Goal: Feedback & Contribution: Contribute content

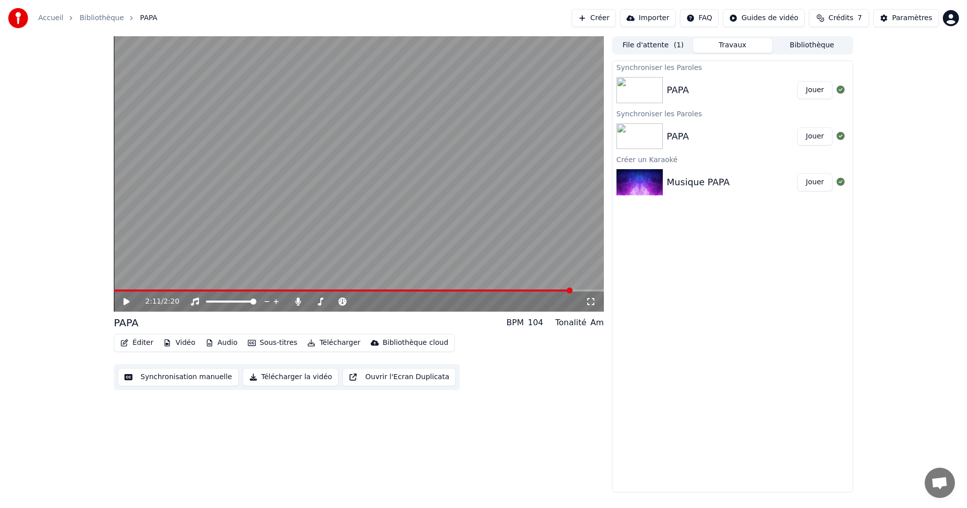
click at [571, 290] on span at bounding box center [343, 291] width 458 height 2
click at [127, 298] on icon at bounding box center [134, 302] width 24 height 8
click at [127, 303] on icon at bounding box center [126, 302] width 5 height 6
click at [537, 289] on video at bounding box center [359, 173] width 490 height 275
click at [535, 292] on div "2:11 / 2:20" at bounding box center [359, 302] width 490 height 20
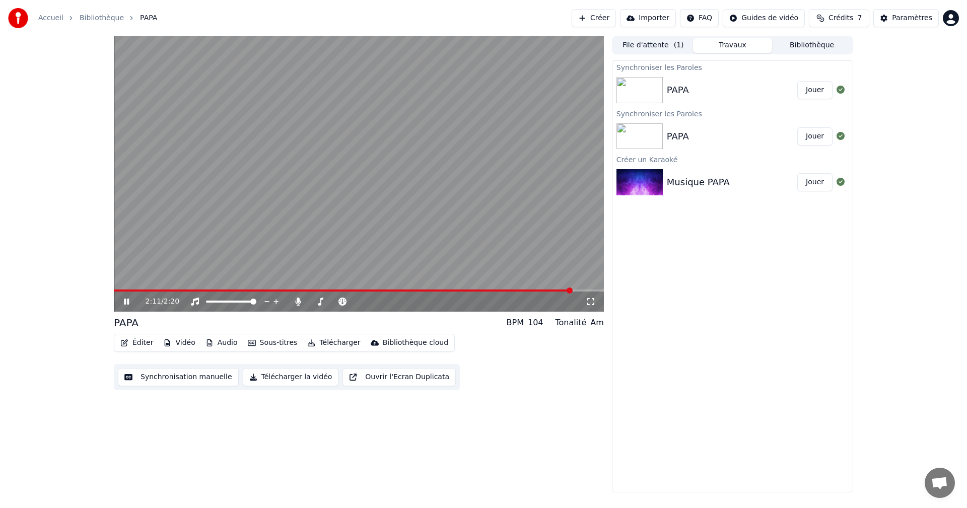
click at [529, 290] on div "2:11 / 2:20" at bounding box center [359, 173] width 490 height 275
click at [813, 88] on button "Jouer" at bounding box center [814, 90] width 35 height 18
click at [576, 290] on span at bounding box center [359, 291] width 490 height 2
click at [544, 289] on video at bounding box center [359, 173] width 490 height 275
click at [538, 290] on span at bounding box center [346, 291] width 464 height 2
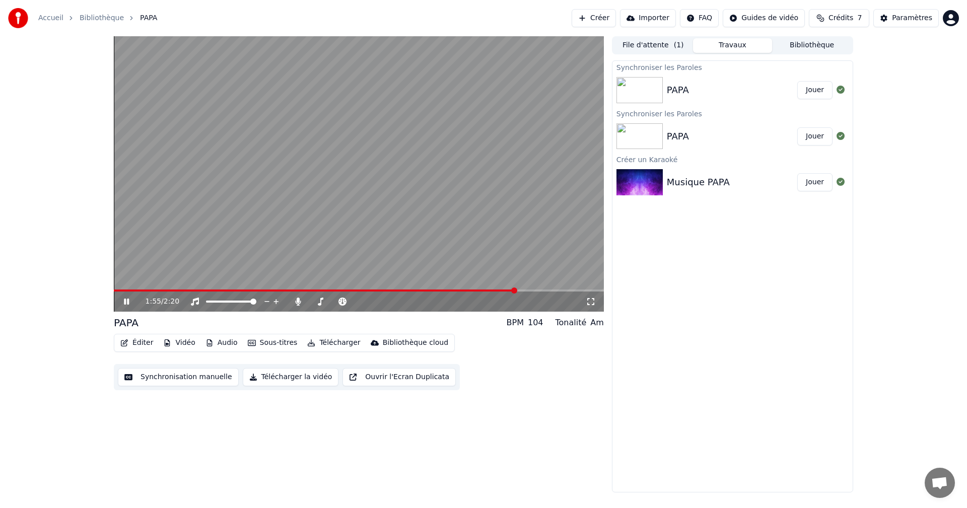
click at [516, 290] on span at bounding box center [315, 291] width 402 height 2
click at [493, 289] on video at bounding box center [359, 173] width 490 height 275
click at [517, 288] on video at bounding box center [359, 173] width 490 height 275
click at [480, 292] on span at bounding box center [322, 291] width 417 height 2
click at [537, 292] on div "2:12 / 2:20" at bounding box center [359, 302] width 490 height 20
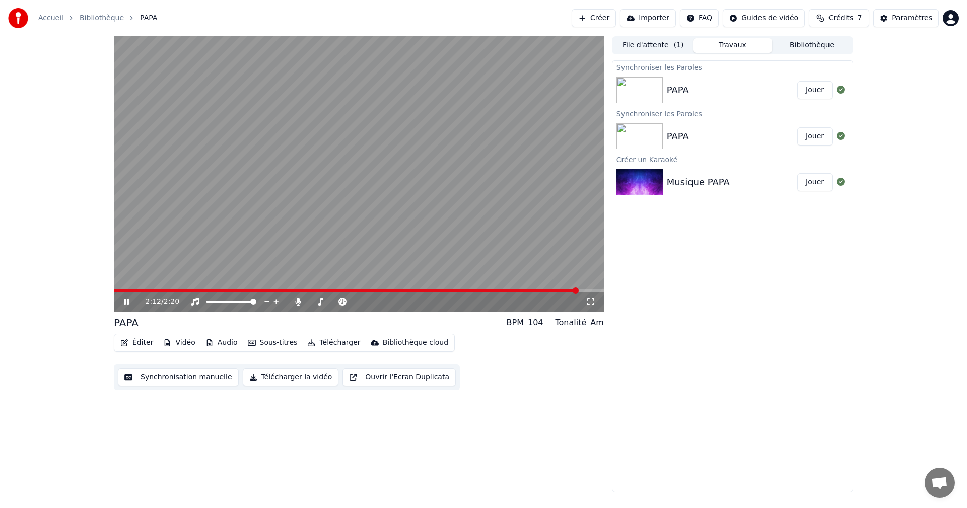
click at [538, 290] on span at bounding box center [346, 291] width 464 height 2
click at [495, 289] on video at bounding box center [359, 173] width 490 height 275
click at [502, 291] on span at bounding box center [308, 291] width 388 height 2
click at [124, 299] on icon at bounding box center [134, 302] width 24 height 8
click at [291, 376] on button "Télécharger la vidéo" at bounding box center [291, 377] width 96 height 18
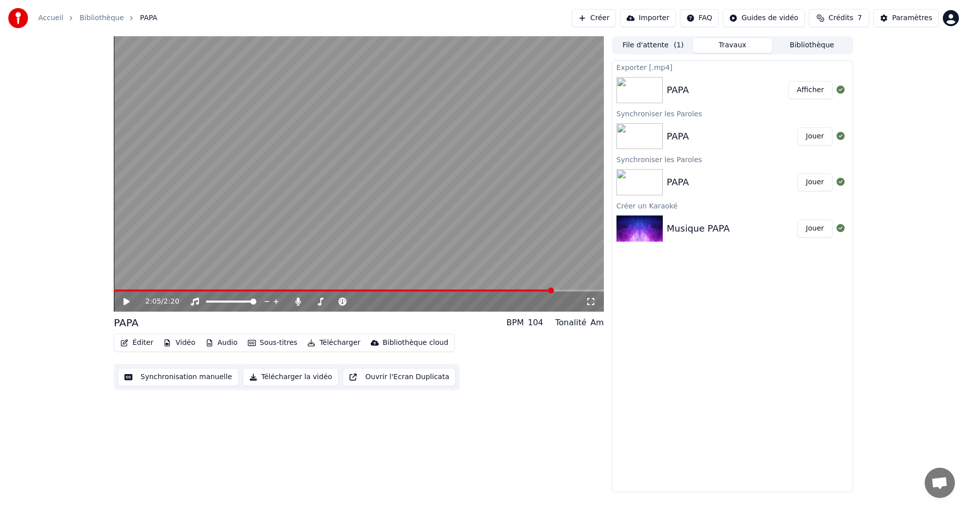
click at [812, 88] on button "Afficher" at bounding box center [810, 90] width 44 height 18
click at [137, 344] on button "Éditer" at bounding box center [136, 343] width 41 height 14
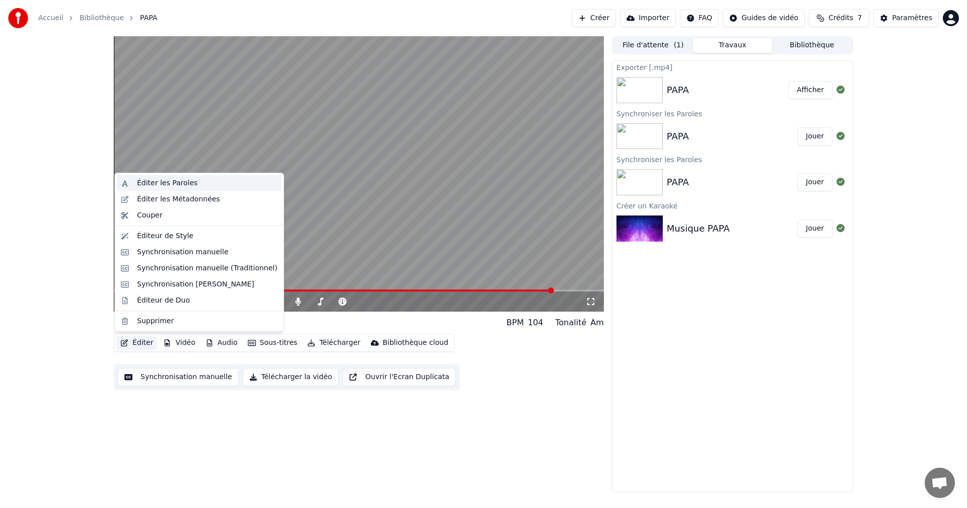
click at [160, 187] on div "Éditer les Paroles" at bounding box center [167, 183] width 60 height 10
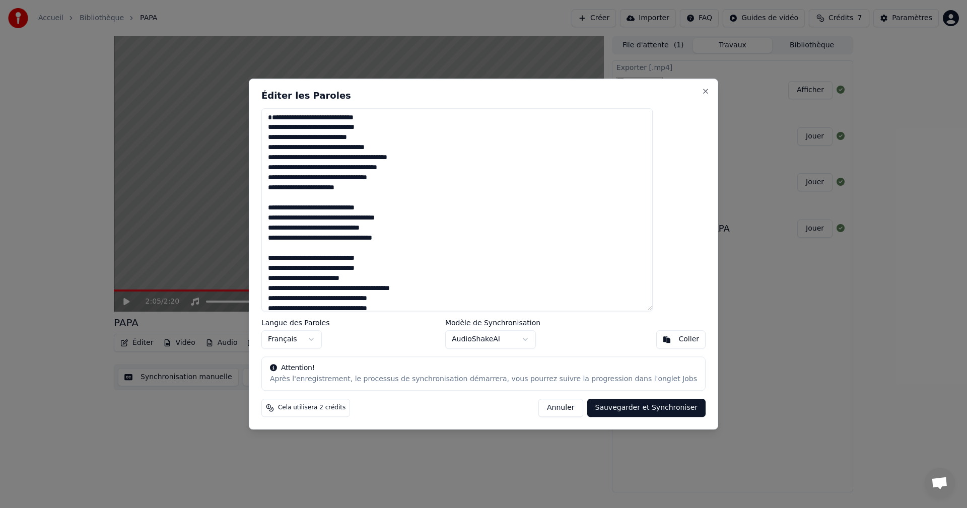
drag, startPoint x: 419, startPoint y: 244, endPoint x: 290, endPoint y: 249, distance: 129.5
click at [290, 249] on textarea at bounding box center [456, 209] width 391 height 203
click at [427, 250] on textarea at bounding box center [456, 209] width 391 height 203
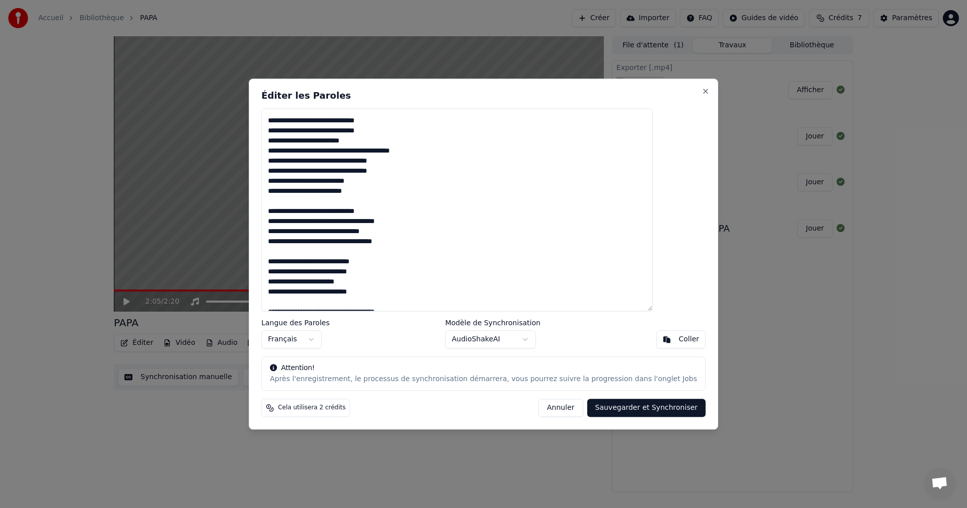
scroll to position [151, 0]
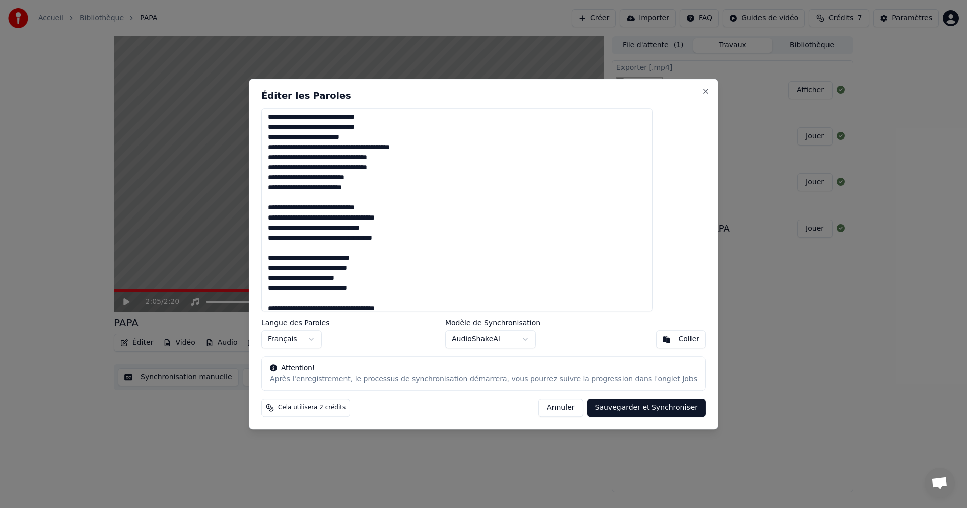
click at [424, 251] on textarea at bounding box center [456, 209] width 391 height 203
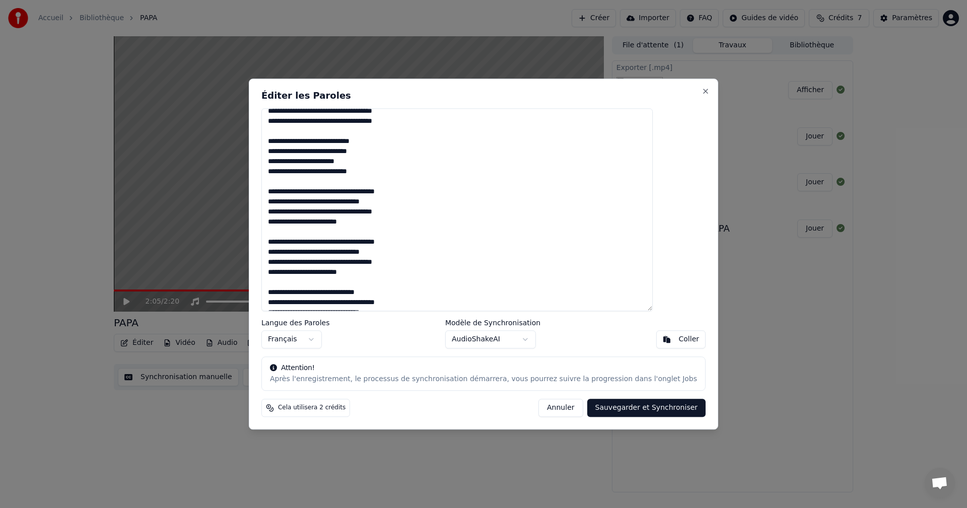
scroll to position [309, 0]
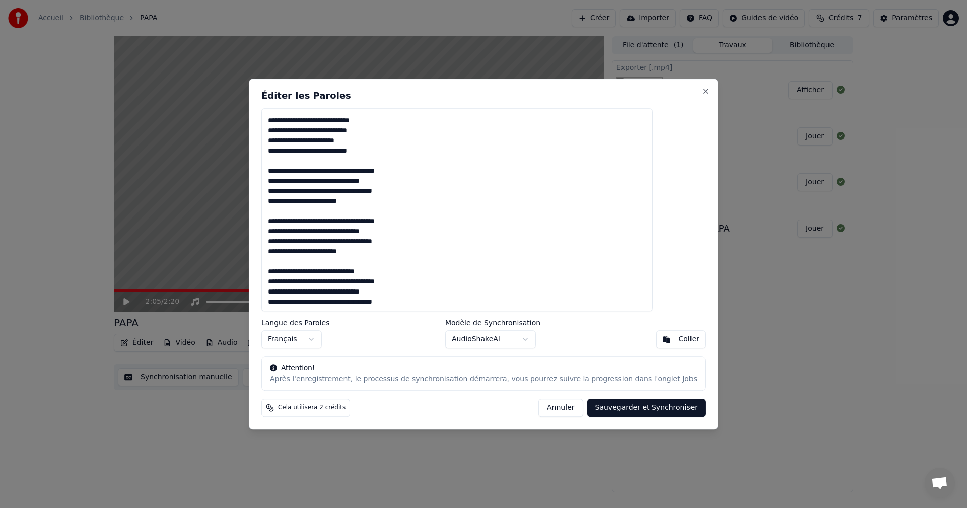
click at [427, 303] on textarea at bounding box center [456, 209] width 391 height 203
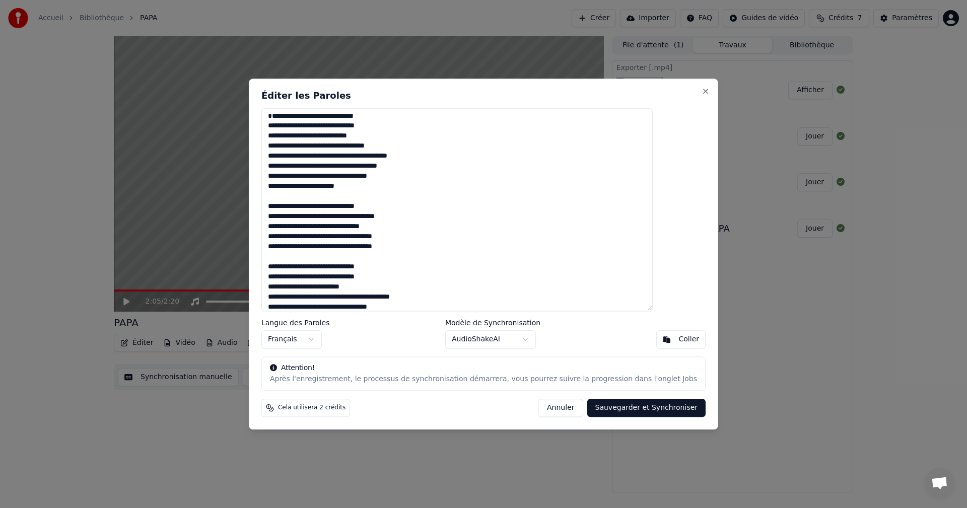
scroll to position [0, 0]
drag, startPoint x: 336, startPoint y: 258, endPoint x: 295, endPoint y: 260, distance: 40.8
click at [295, 260] on textarea at bounding box center [456, 209] width 391 height 203
drag, startPoint x: 364, startPoint y: 261, endPoint x: 293, endPoint y: 260, distance: 71.5
click at [293, 260] on textarea at bounding box center [456, 209] width 391 height 203
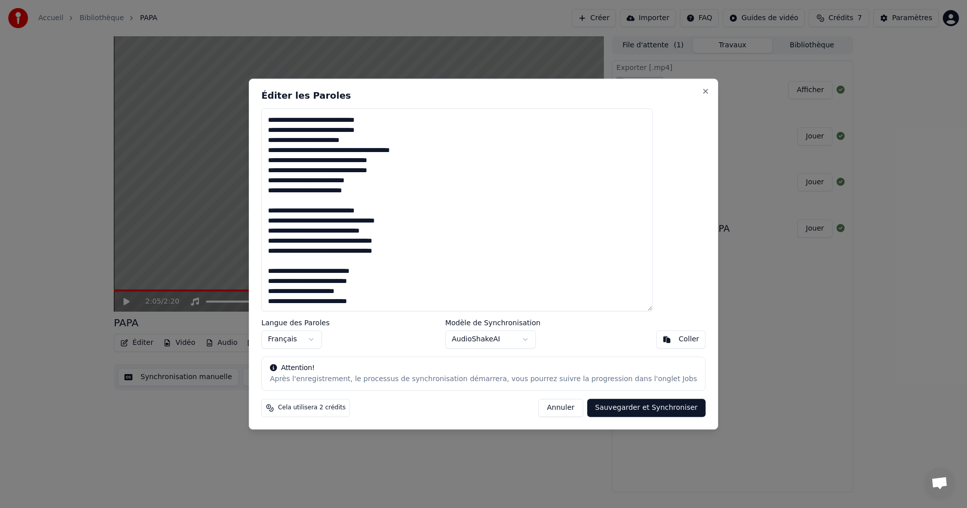
scroll to position [151, 0]
drag, startPoint x: 416, startPoint y: 258, endPoint x: 293, endPoint y: 258, distance: 123.4
click at [293, 258] on textarea at bounding box center [456, 209] width 391 height 203
paste textarea
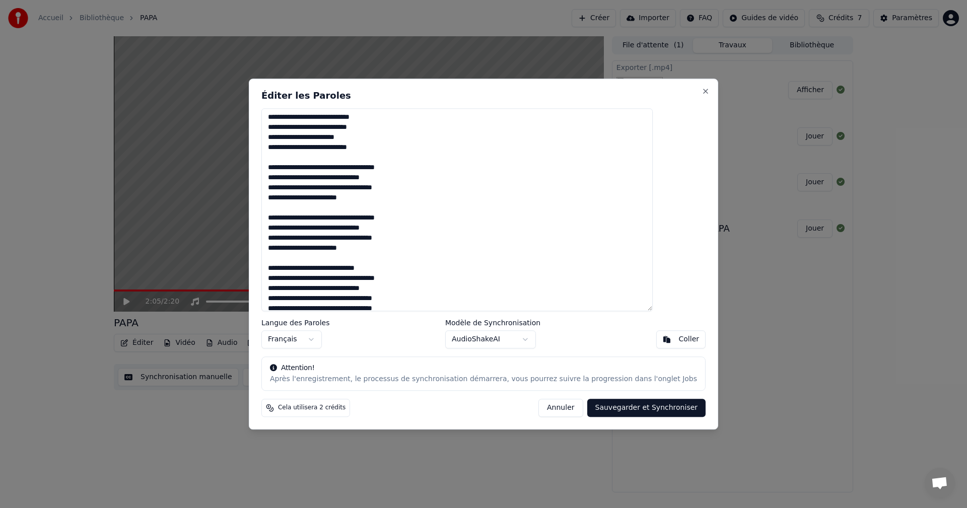
scroll to position [319, 0]
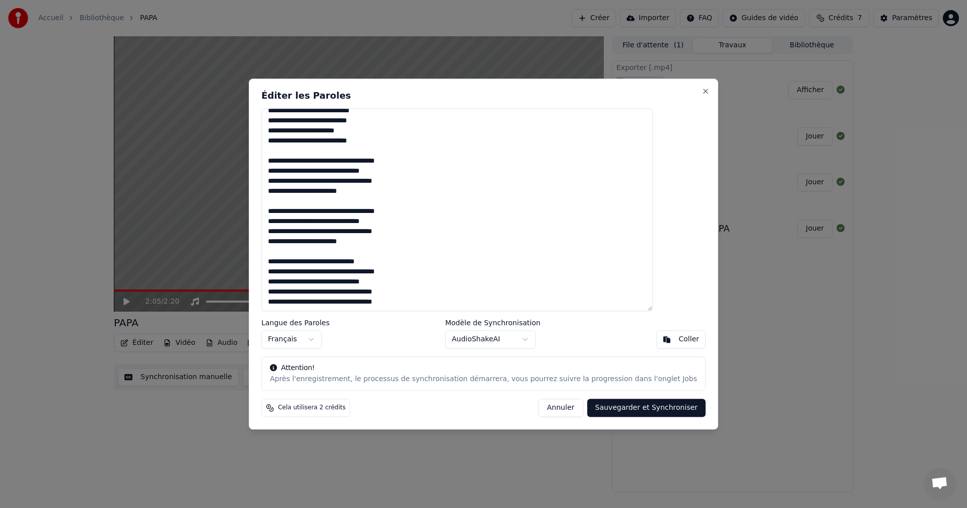
drag, startPoint x: 416, startPoint y: 302, endPoint x: 277, endPoint y: 305, distance: 139.0
click at [277, 305] on div "Éditer les Paroles Langue des Paroles Français Modèle de Synchronisation AudioS…" at bounding box center [483, 254] width 469 height 351
paste textarea
click at [626, 406] on button "Sauvegarder et Synchroniser" at bounding box center [646, 408] width 119 height 18
type textarea "**********"
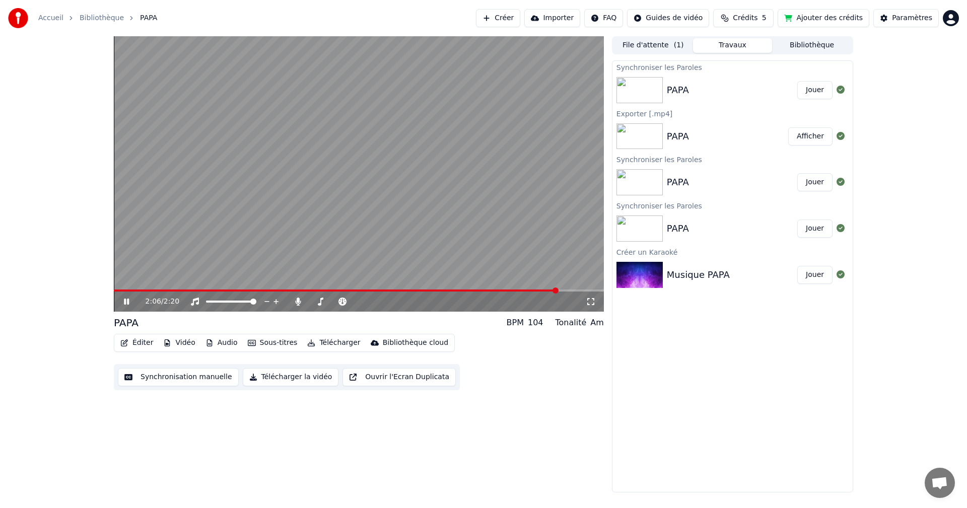
click at [127, 300] on icon at bounding box center [134, 302] width 24 height 8
click at [65, 265] on div "2:07 / 2:20 PAPA BPM 104 Tonalité Am Éditer Vidéo Audio Sous-titres Télécharger…" at bounding box center [483, 264] width 967 height 456
click at [541, 291] on span at bounding box center [327, 291] width 427 height 2
click at [816, 89] on button "Jouer" at bounding box center [814, 90] width 35 height 18
click at [541, 291] on span at bounding box center [359, 291] width 490 height 2
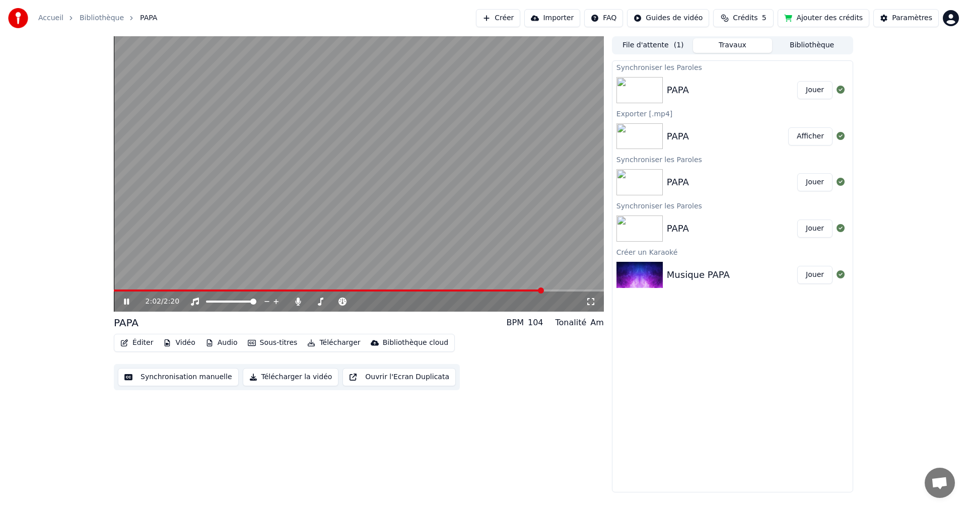
click at [505, 289] on video at bounding box center [359, 173] width 490 height 275
click at [496, 289] on video at bounding box center [359, 173] width 490 height 275
click at [504, 289] on video at bounding box center [359, 173] width 490 height 275
click at [506, 290] on span at bounding box center [330, 291] width 432 height 2
click at [143, 289] on video at bounding box center [359, 173] width 490 height 275
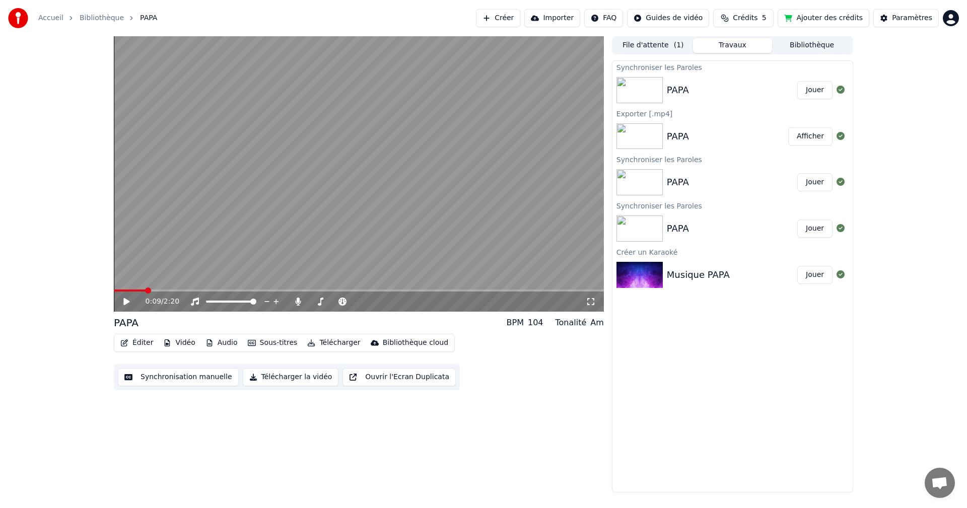
click at [146, 291] on span at bounding box center [130, 291] width 32 height 2
drag, startPoint x: 208, startPoint y: 293, endPoint x: 213, endPoint y: 289, distance: 6.4
click at [209, 293] on div "0:09 / 2:20" at bounding box center [359, 302] width 490 height 20
click at [213, 289] on video at bounding box center [359, 173] width 490 height 275
click at [209, 291] on span at bounding box center [359, 291] width 490 height 2
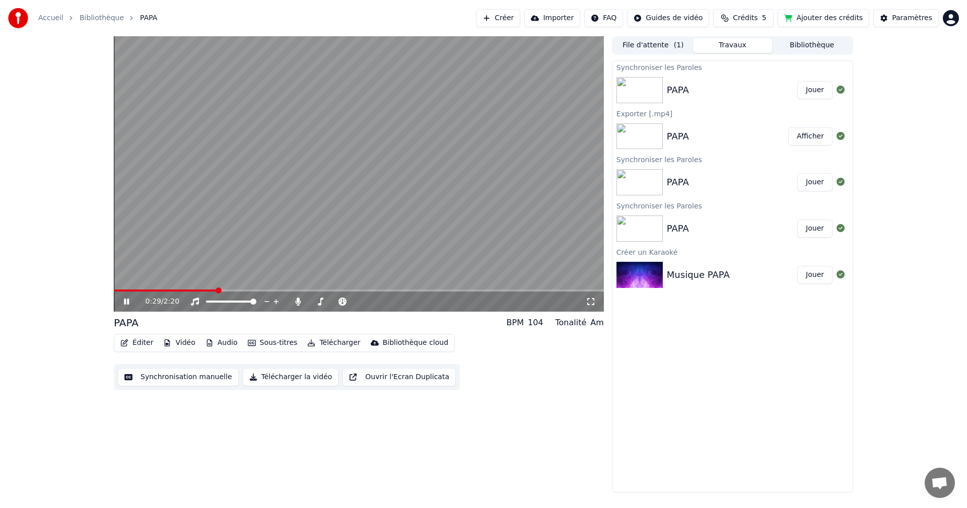
click at [190, 291] on span at bounding box center [165, 291] width 103 height 2
click at [198, 289] on span at bounding box center [196, 291] width 6 height 6
click at [206, 289] on video at bounding box center [359, 173] width 490 height 275
click at [221, 290] on span at bounding box center [359, 291] width 490 height 2
click at [123, 304] on icon at bounding box center [134, 302] width 24 height 8
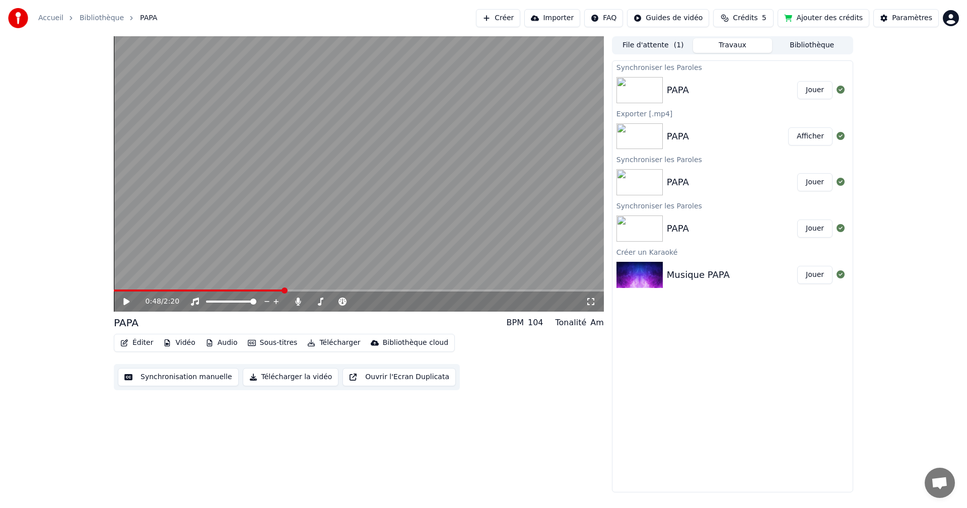
click at [322, 343] on button "Télécharger" at bounding box center [333, 343] width 61 height 14
click at [533, 419] on div "0:48 / 2:20 PAPA BPM 104 Tonalité Am Éditer Vidéo Audio Sous-titres Télécharger…" at bounding box center [359, 264] width 490 height 456
click at [274, 378] on button "Télécharger la vidéo" at bounding box center [291, 377] width 96 height 18
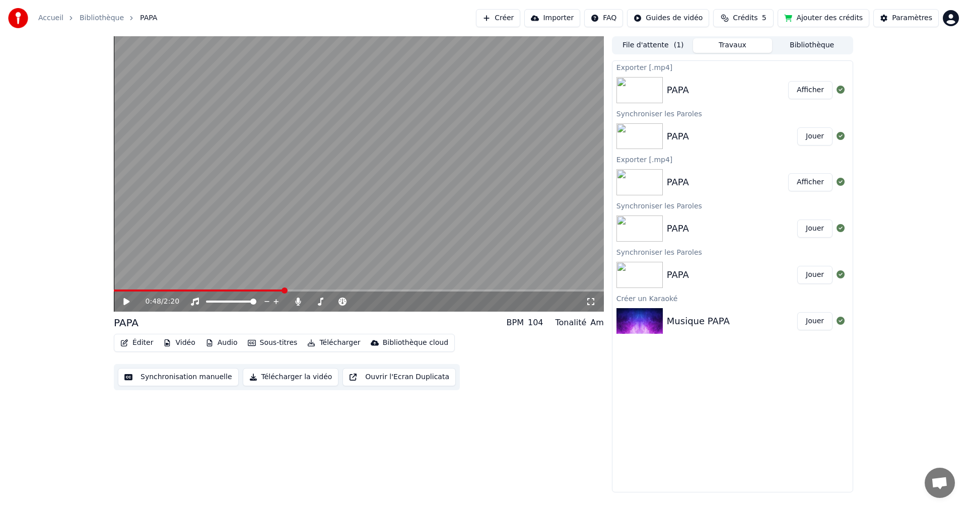
click at [813, 89] on button "Afficher" at bounding box center [810, 90] width 44 height 18
